Goal: Navigation & Orientation: Find specific page/section

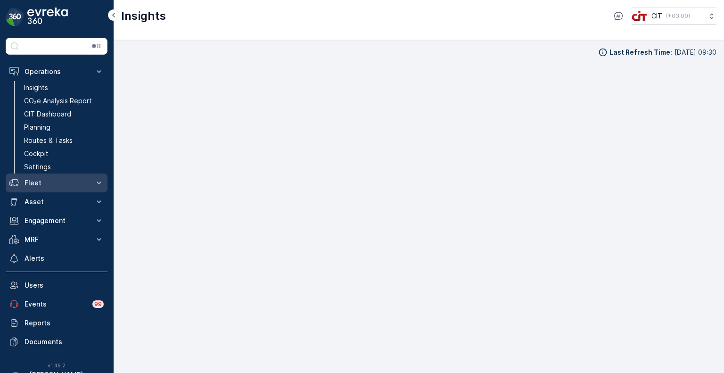
click at [33, 183] on p "Fleet" at bounding box center [57, 182] width 64 height 9
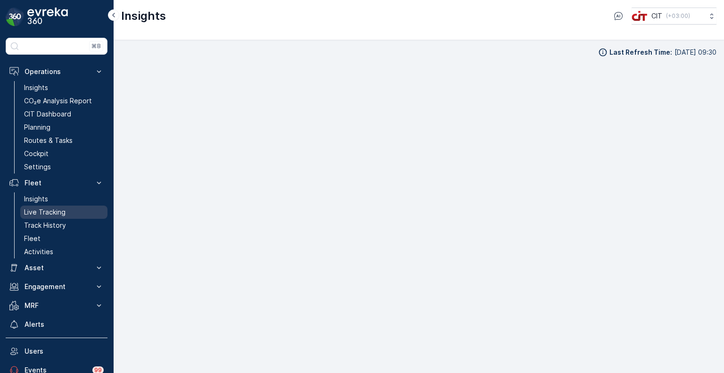
click at [40, 215] on p "Live Tracking" at bounding box center [44, 211] width 41 height 9
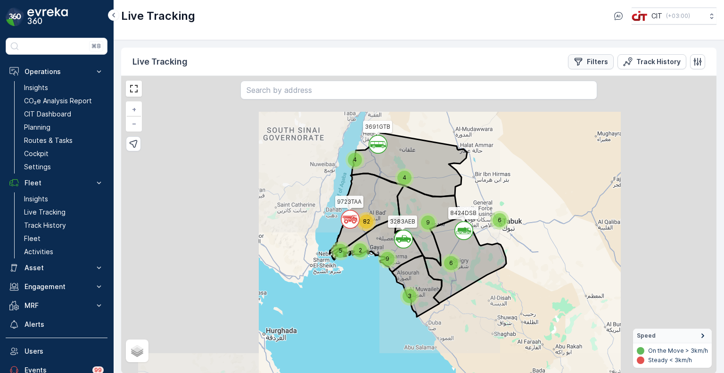
click at [597, 66] on button "Filters" at bounding box center [591, 61] width 46 height 15
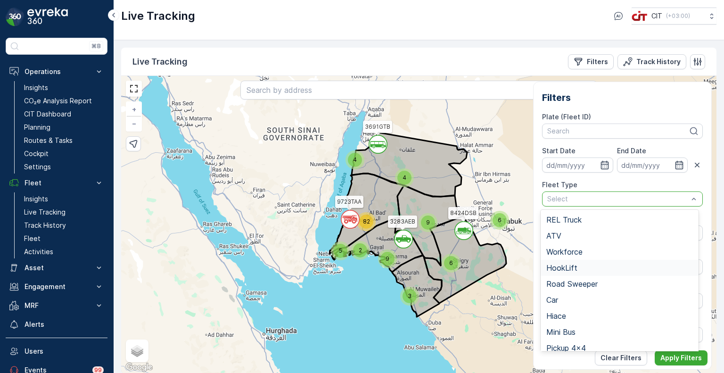
click at [571, 269] on span "HookLift" at bounding box center [561, 267] width 31 height 8
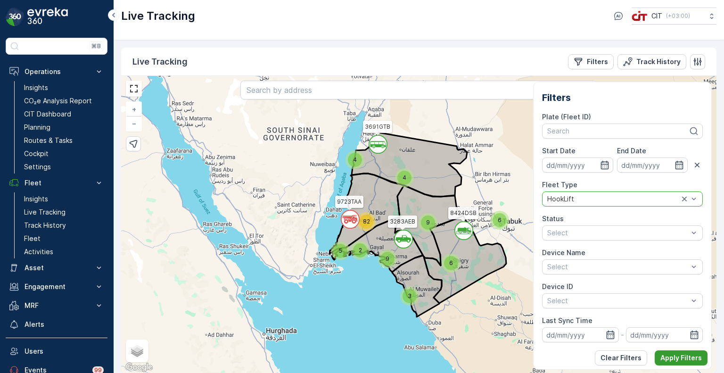
click at [685, 358] on p "Apply Filters" at bounding box center [680, 357] width 41 height 9
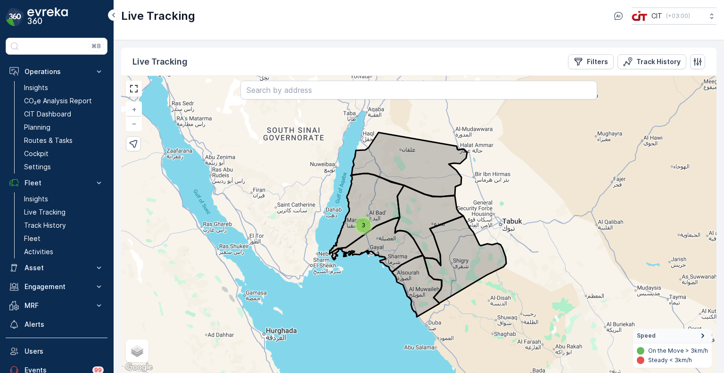
click at [362, 223] on span "3" at bounding box center [363, 224] width 4 height 7
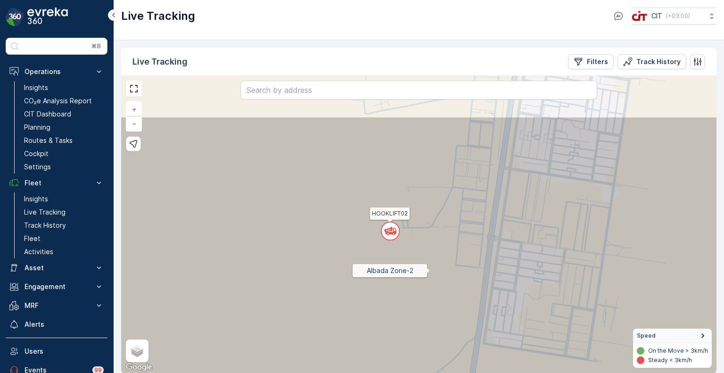
drag, startPoint x: 475, startPoint y: 201, endPoint x: 430, endPoint y: 270, distance: 82.1
click at [430, 270] on icon at bounding box center [372, 296] width 714 height 360
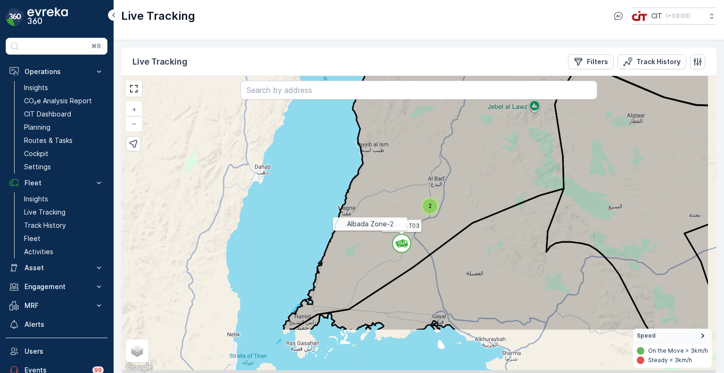
drag, startPoint x: 488, startPoint y: 305, endPoint x: 398, endPoint y: 211, distance: 130.6
click at [398, 211] on icon at bounding box center [431, 172] width 298 height 318
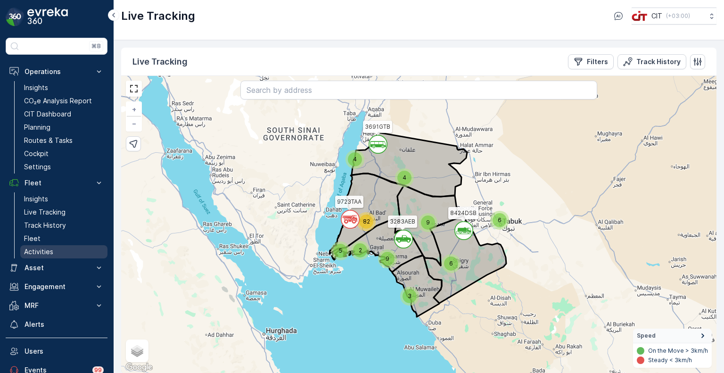
click at [37, 249] on p "Activities" at bounding box center [38, 251] width 29 height 9
